Goal: Task Accomplishment & Management: Complete application form

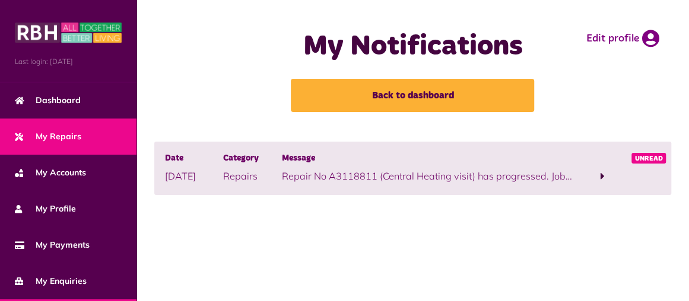
click at [71, 139] on span "My Repairs" at bounding box center [48, 137] width 66 height 12
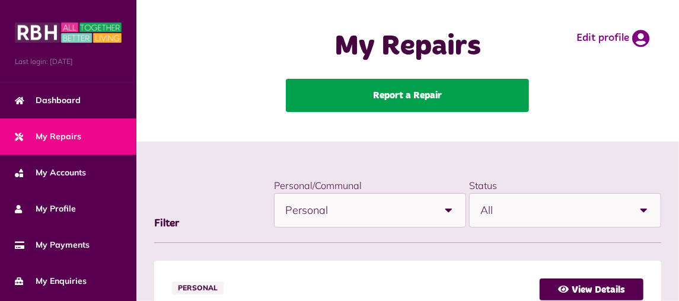
click at [380, 97] on link "Report a Repair" at bounding box center [407, 95] width 243 height 33
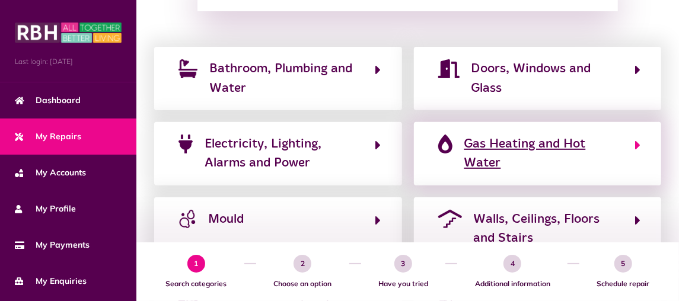
scroll to position [204, 0]
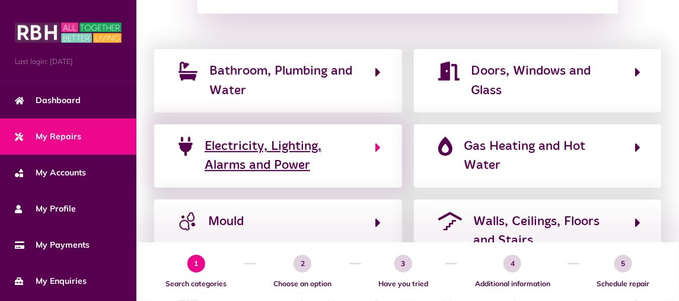
click at [379, 148] on icon "button" at bounding box center [378, 148] width 5 height 14
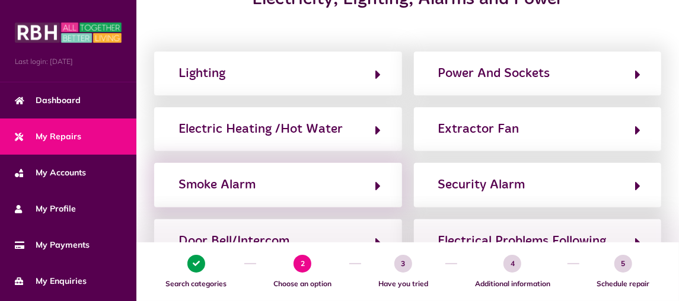
scroll to position [192, 0]
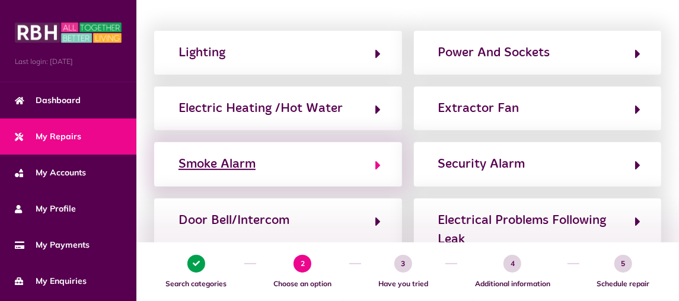
click at [376, 164] on icon "button" at bounding box center [378, 165] width 5 height 14
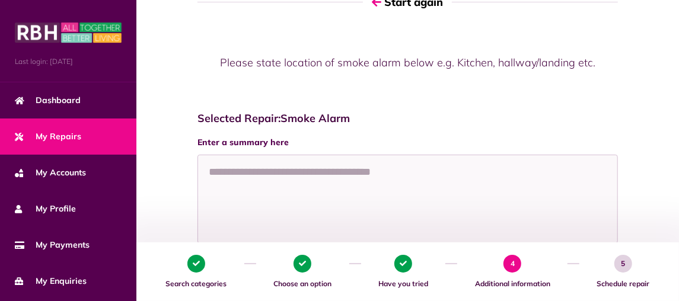
scroll to position [119, 0]
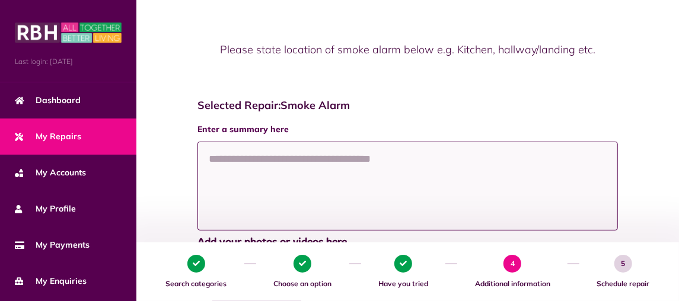
click at [230, 161] on textarea at bounding box center [408, 186] width 421 height 89
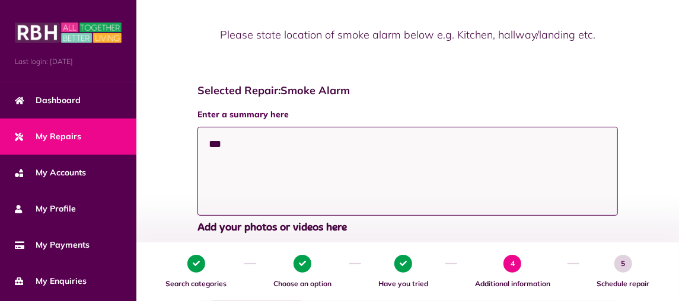
scroll to position [237, 0]
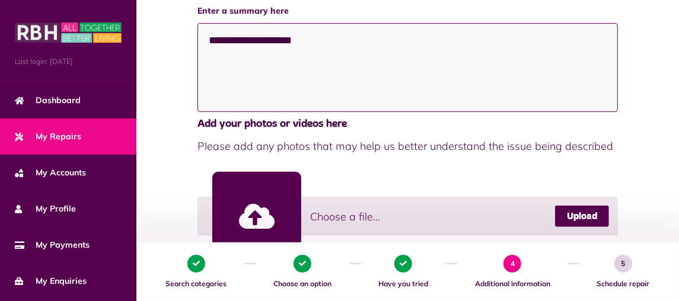
paste textarea "**********"
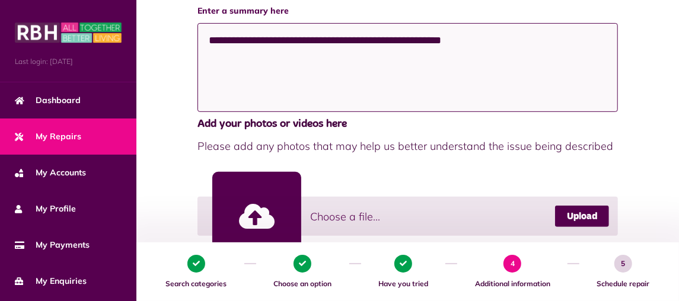
click at [452, 42] on textarea "**********" at bounding box center [408, 67] width 421 height 89
click at [463, 39] on textarea "**********" at bounding box center [408, 67] width 421 height 89
click at [567, 43] on textarea "**********" at bounding box center [408, 67] width 421 height 89
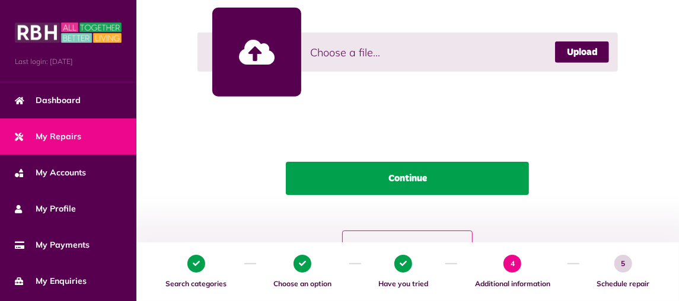
scroll to position [415, 0]
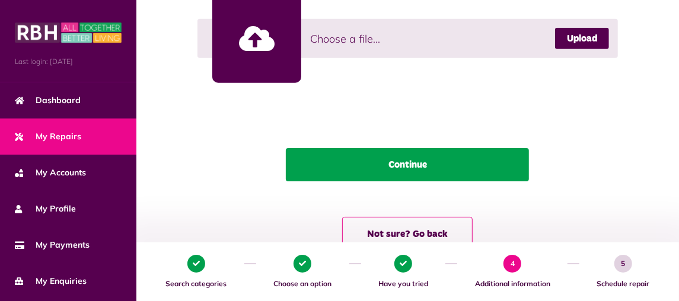
type textarea "**********"
click at [414, 164] on button "Continue" at bounding box center [407, 164] width 243 height 33
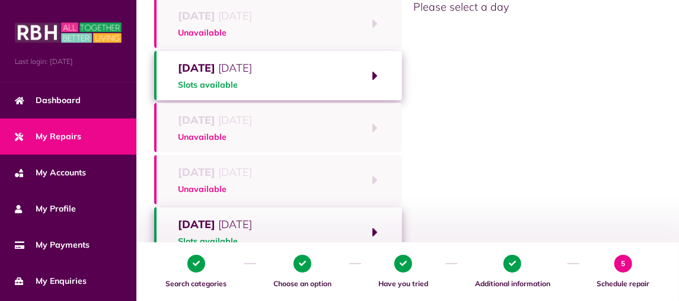
scroll to position [148, 0]
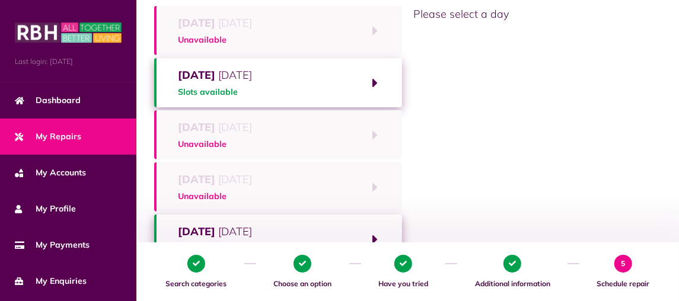
click at [376, 80] on button "Tuesday 30th September 2025 Slots available" at bounding box center [278, 82] width 248 height 49
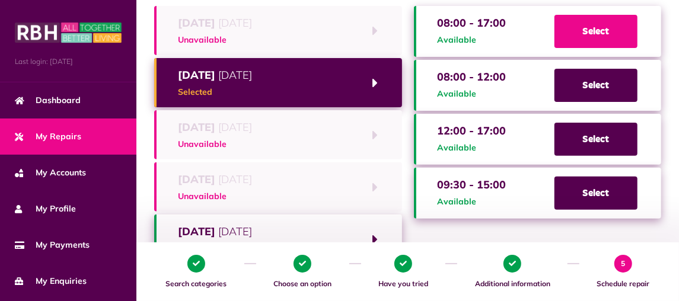
click at [598, 27] on span "Select" at bounding box center [596, 31] width 83 height 33
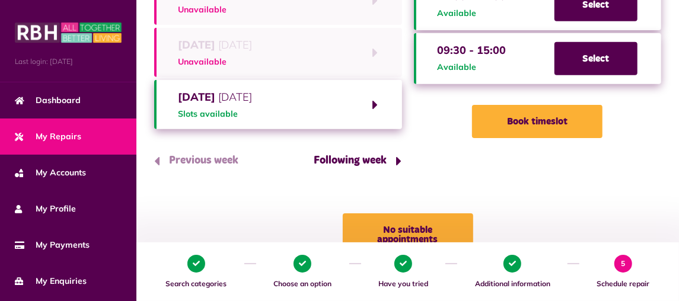
scroll to position [326, 0]
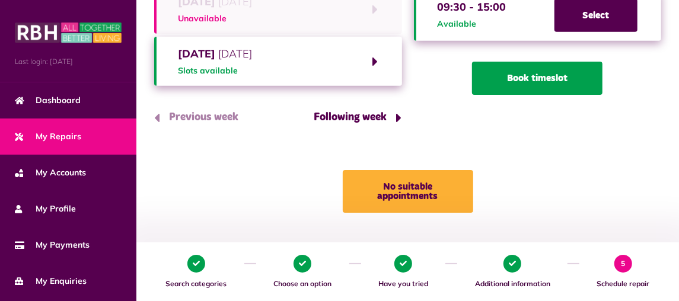
click at [533, 81] on button "Book timeslot" at bounding box center [537, 78] width 131 height 33
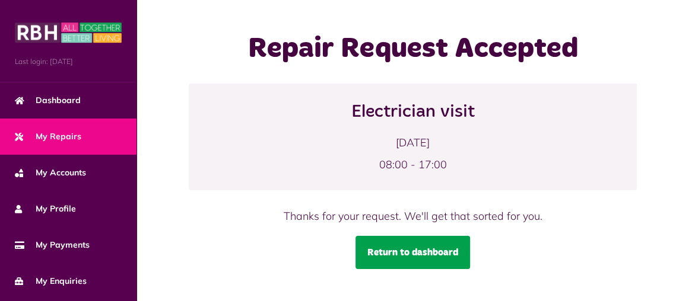
click at [385, 257] on link "Return to dashboard" at bounding box center [412, 252] width 115 height 33
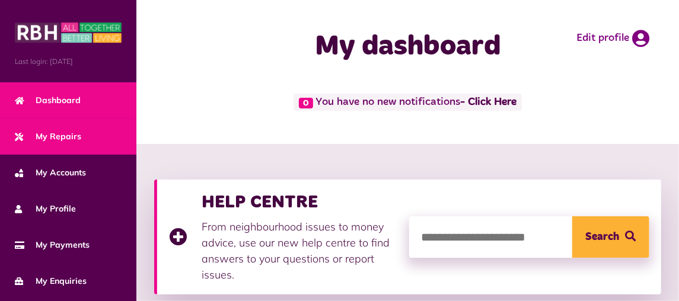
click at [63, 141] on span "My Repairs" at bounding box center [48, 137] width 66 height 12
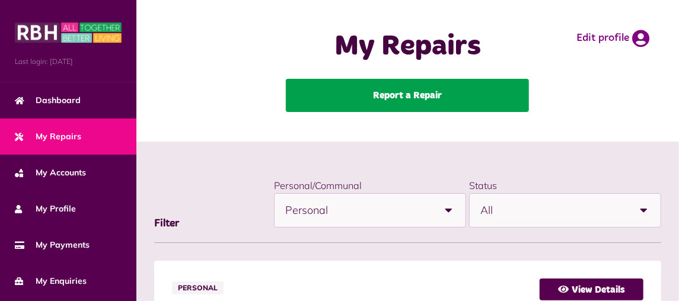
click at [393, 97] on link "Report a Repair" at bounding box center [407, 95] width 243 height 33
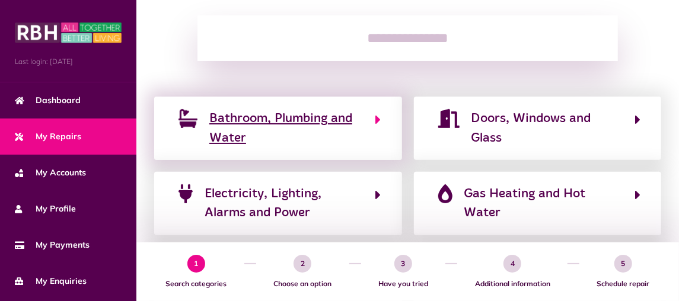
scroll to position [178, 0]
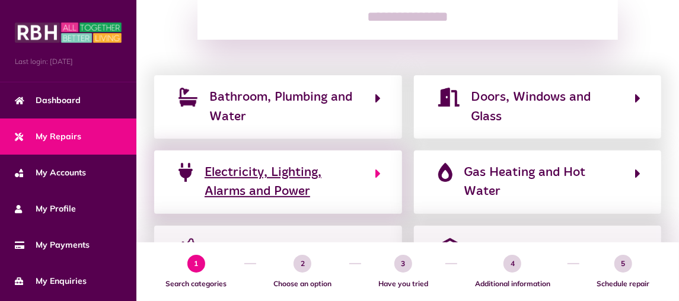
click at [379, 172] on icon "button" at bounding box center [378, 174] width 5 height 14
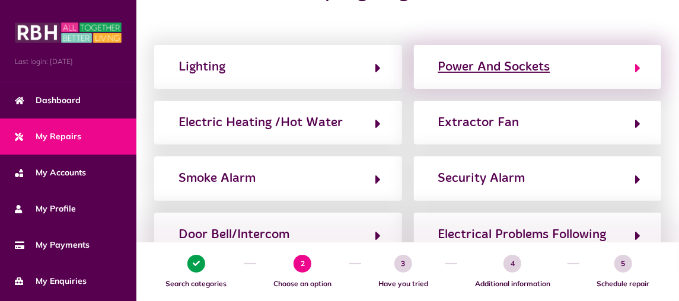
click at [639, 66] on icon "button" at bounding box center [638, 68] width 5 height 14
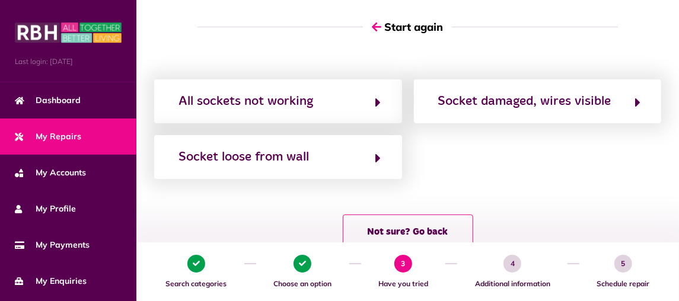
scroll to position [117, 0]
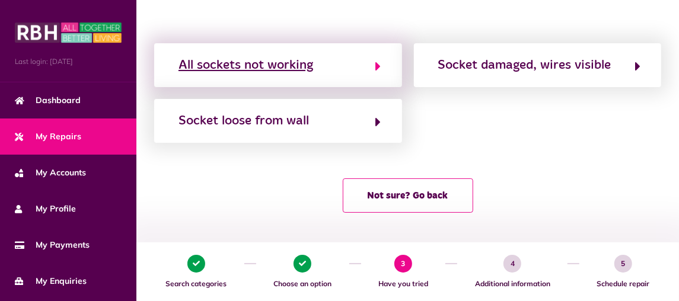
click at [380, 71] on icon "button" at bounding box center [378, 66] width 5 height 14
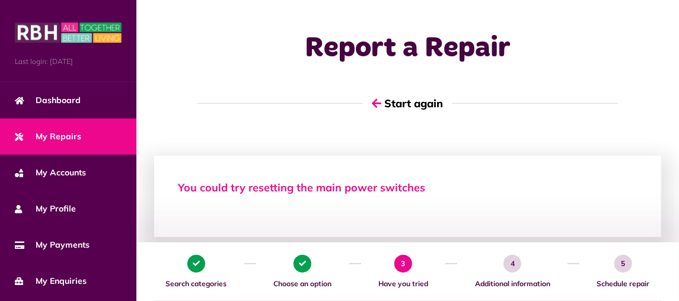
scroll to position [1, 0]
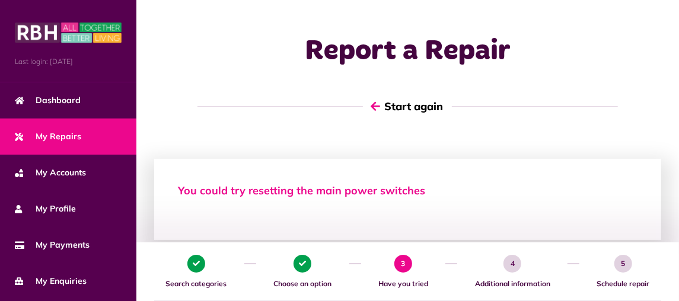
click at [373, 105] on icon "button" at bounding box center [375, 106] width 9 height 11
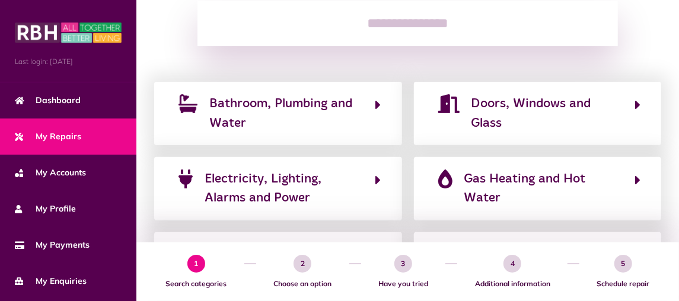
scroll to position [178, 0]
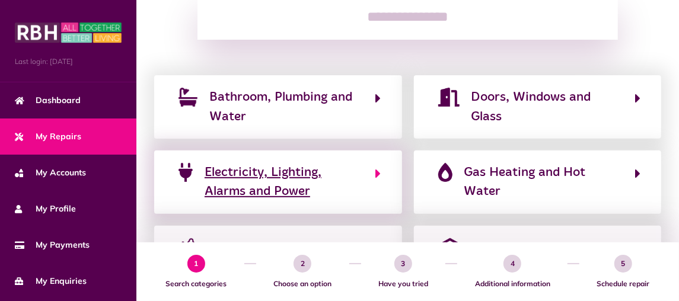
click at [377, 173] on icon "button" at bounding box center [378, 174] width 5 height 14
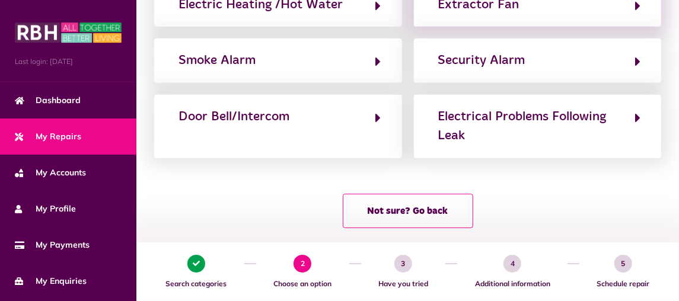
scroll to position [297, 0]
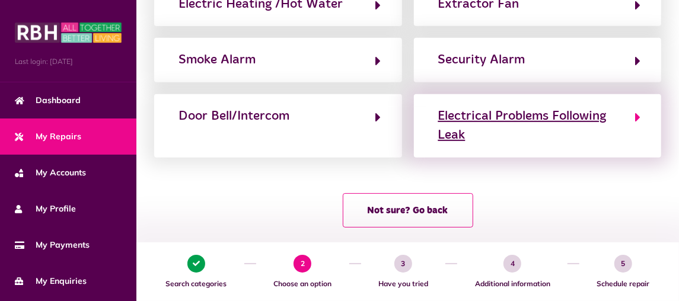
click at [636, 113] on icon "button" at bounding box center [638, 117] width 5 height 14
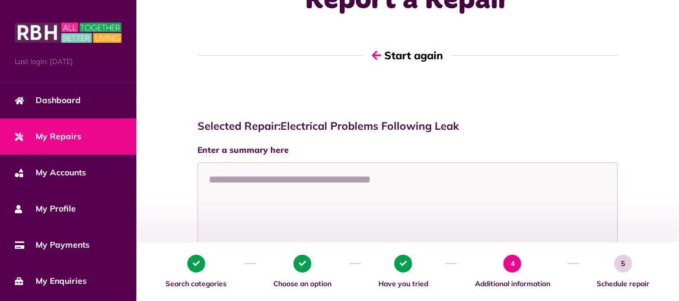
scroll to position [119, 0]
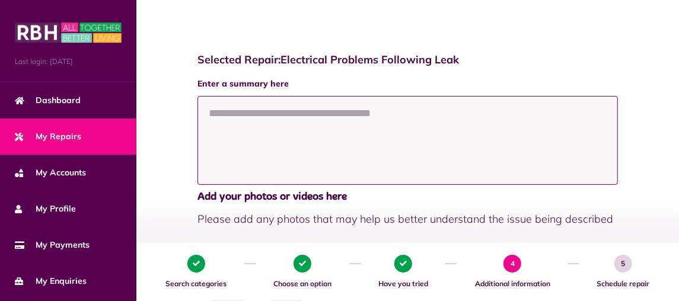
click at [415, 112] on textarea at bounding box center [408, 140] width 421 height 89
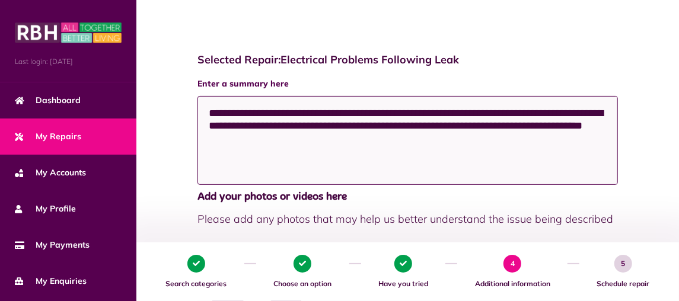
click at [357, 141] on textarea "**********" at bounding box center [408, 140] width 421 height 89
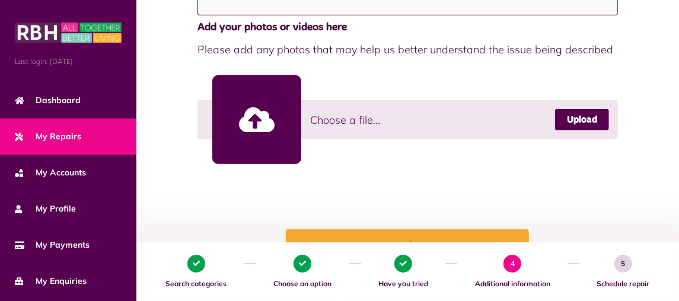
scroll to position [297, 0]
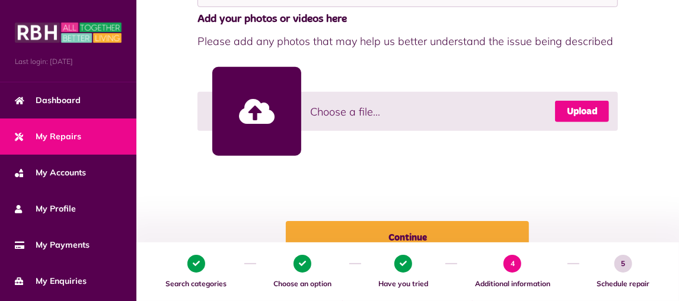
click at [586, 115] on link "Upload" at bounding box center [582, 111] width 54 height 21
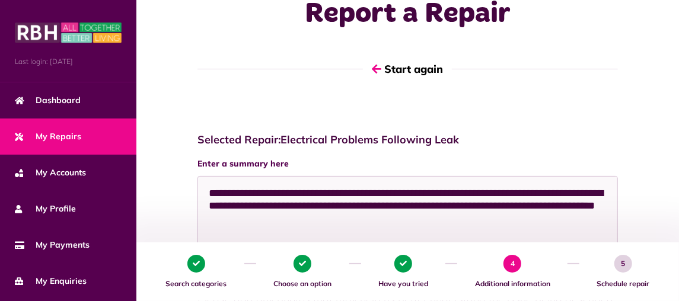
scroll to position [59, 0]
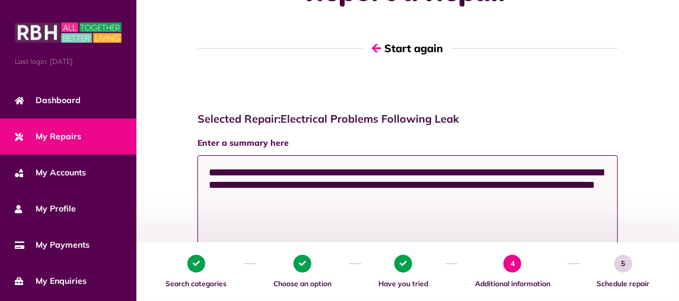
click at [312, 166] on textarea "**********" at bounding box center [408, 199] width 421 height 89
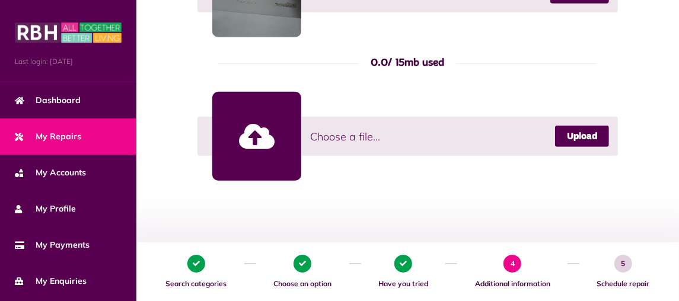
scroll to position [475, 0]
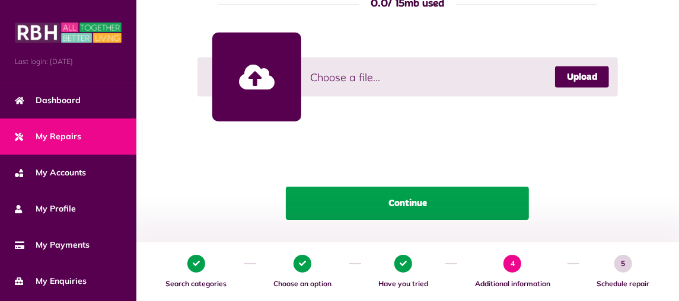
type textarea "**********"
click at [430, 209] on button "Continue" at bounding box center [407, 203] width 243 height 33
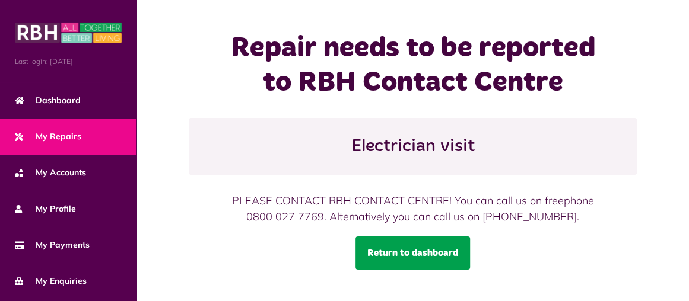
click at [414, 250] on link "Return to dashboard" at bounding box center [412, 253] width 115 height 33
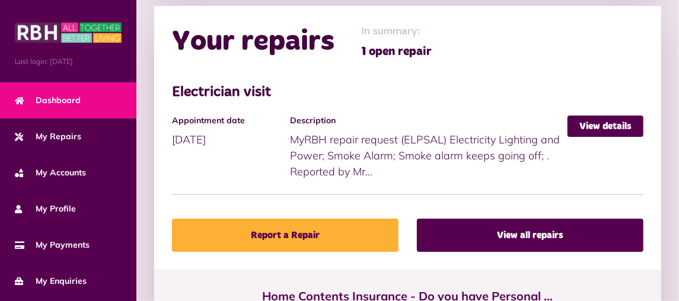
scroll to position [593, 0]
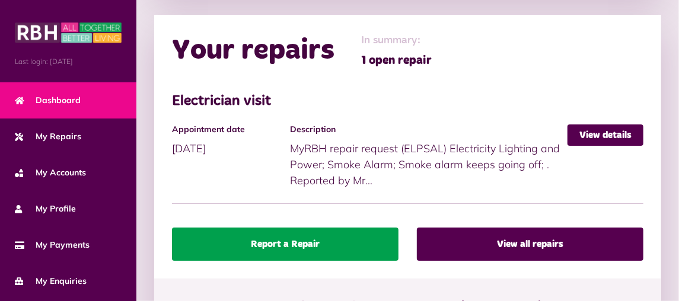
click at [291, 242] on link "Report a Repair" at bounding box center [285, 244] width 227 height 33
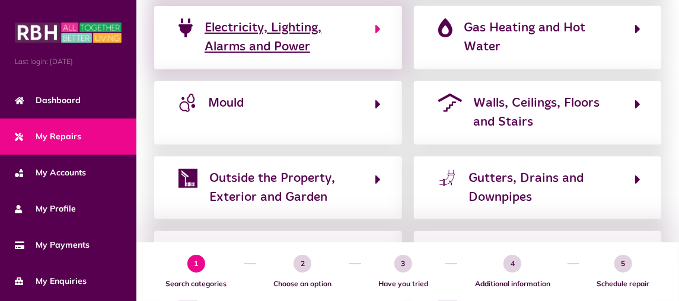
scroll to position [263, 0]
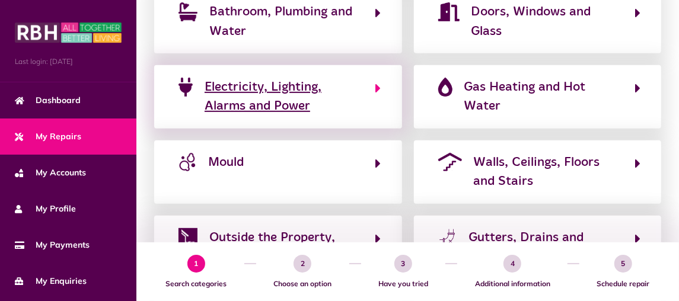
click at [374, 91] on button "Electricity, Lighting, Alarms and Power" at bounding box center [278, 97] width 207 height 40
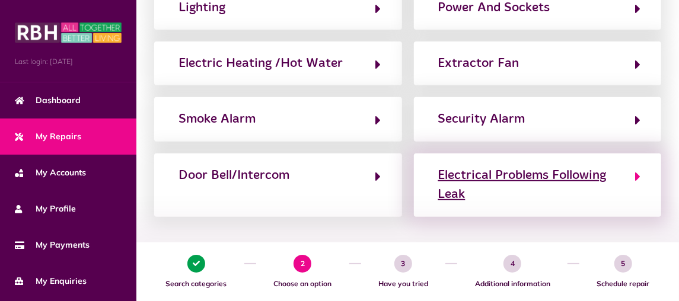
scroll to position [178, 0]
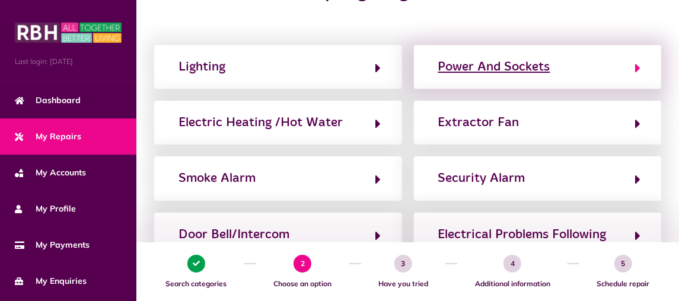
click at [634, 68] on button "Power And Sockets" at bounding box center [538, 67] width 207 height 20
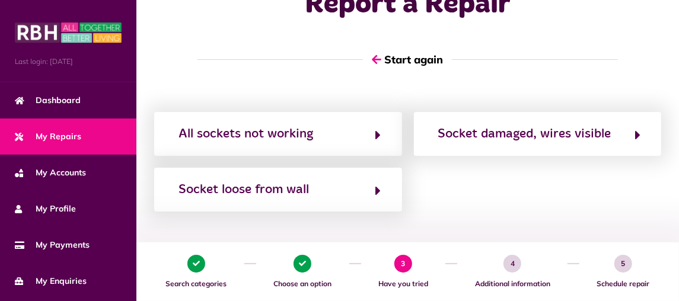
scroll to position [0, 0]
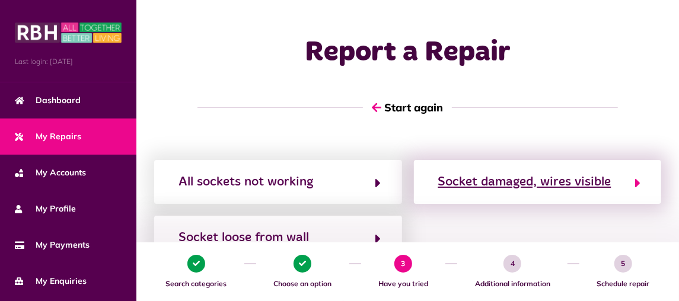
click at [490, 179] on div "Socket damaged, wires visible" at bounding box center [525, 182] width 173 height 19
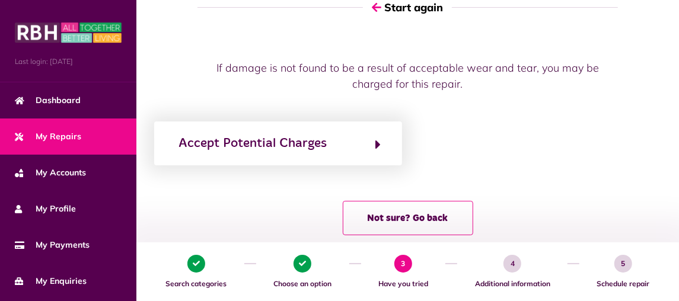
scroll to position [122, 0]
